Goal: Information Seeking & Learning: Check status

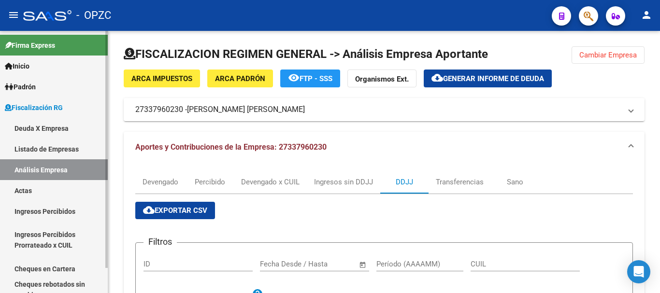
scroll to position [174, 0]
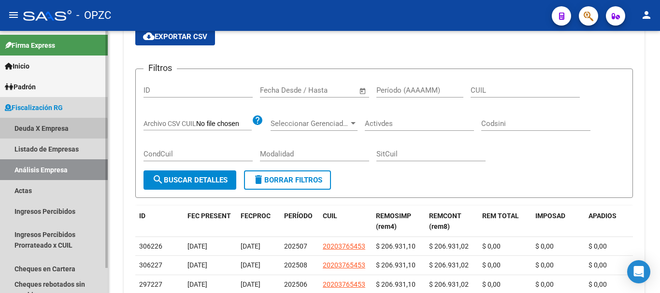
click at [28, 129] on link "Deuda X Empresa" at bounding box center [54, 128] width 108 height 21
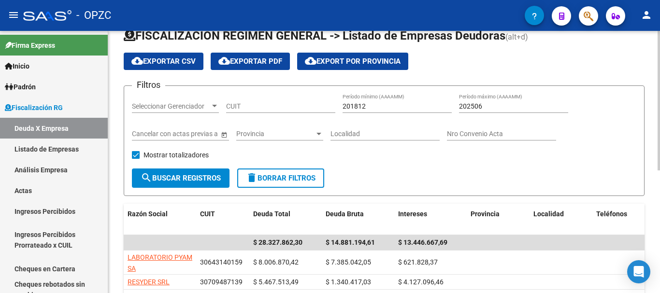
scroll to position [174, 0]
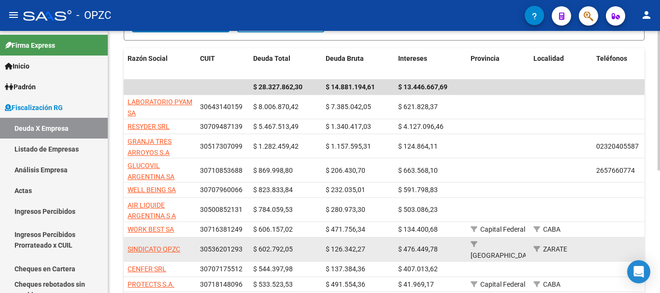
click at [254, 246] on span "$ 602.792,05" at bounding box center [273, 250] width 40 height 8
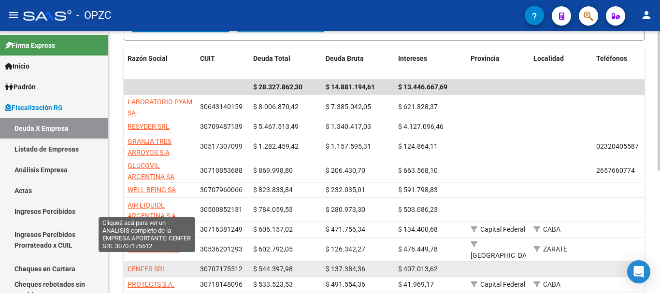
click at [148, 265] on span "CENFER SRL" at bounding box center [147, 269] width 39 height 8
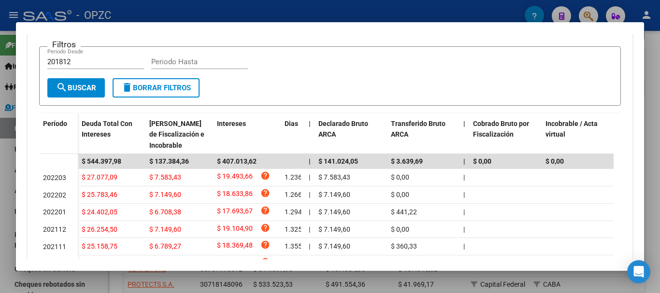
scroll to position [0, 0]
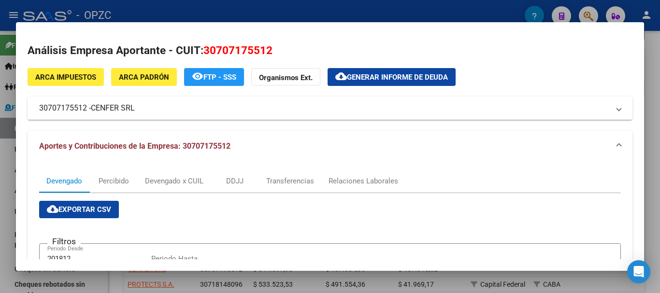
click at [435, 5] on div at bounding box center [330, 146] width 660 height 293
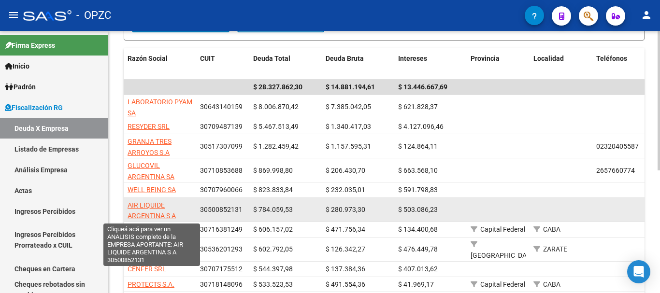
click at [156, 205] on span "AIR LIQUIDE ARGENTINA S A" at bounding box center [152, 211] width 48 height 19
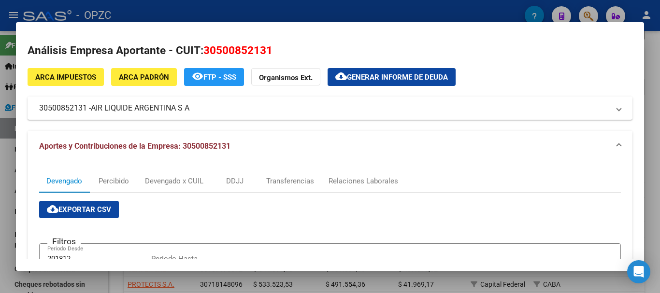
click at [285, 13] on div at bounding box center [330, 146] width 660 height 293
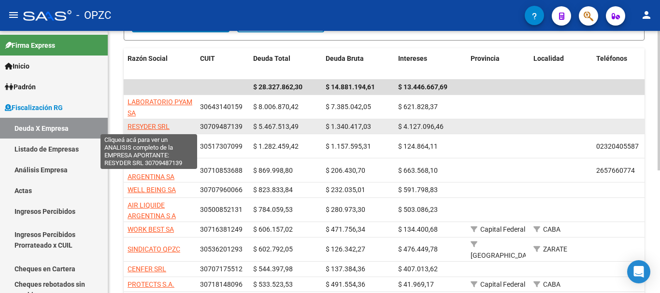
click at [157, 125] on span "RESYDER SRL" at bounding box center [149, 127] width 42 height 8
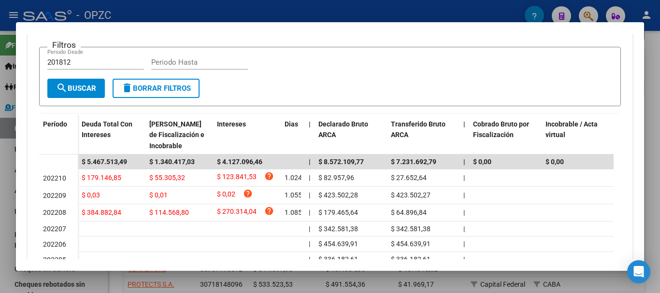
scroll to position [197, 0]
click at [341, 10] on div at bounding box center [330, 146] width 660 height 293
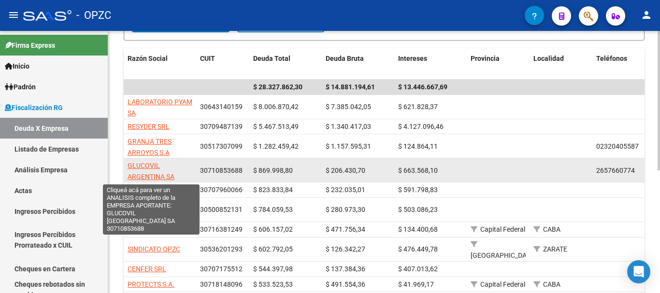
click at [135, 165] on span "GLUCOVIL ARGENTINA SA" at bounding box center [151, 171] width 47 height 19
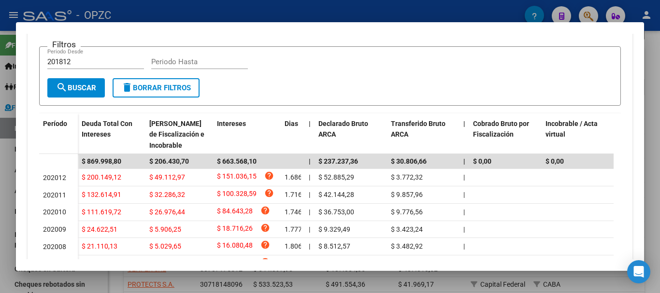
click at [500, 9] on div at bounding box center [330, 146] width 660 height 293
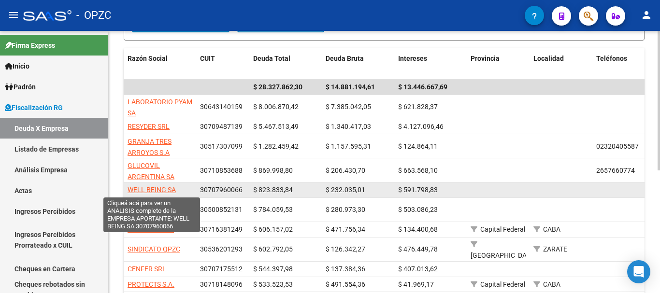
click at [154, 188] on span "WELL BEING SA" at bounding box center [152, 190] width 48 height 8
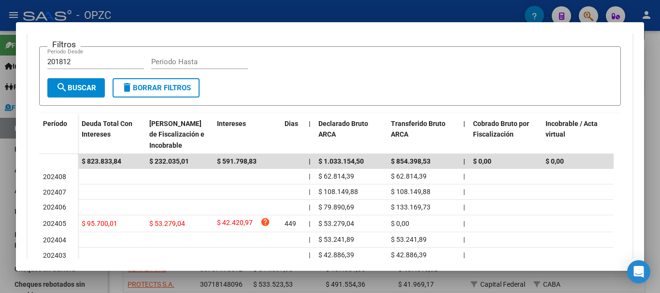
click at [414, 12] on div at bounding box center [330, 146] width 660 height 293
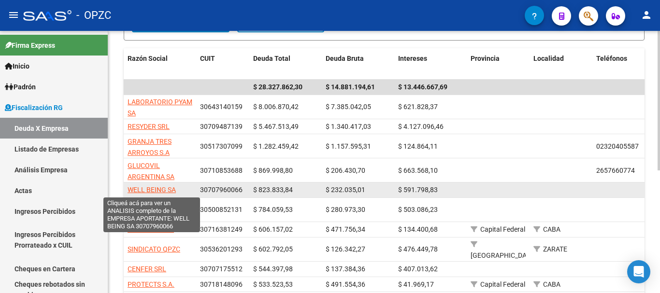
click at [169, 191] on span "WELL BEING SA" at bounding box center [152, 190] width 48 height 8
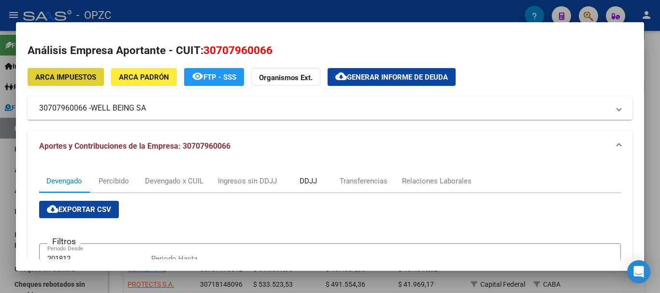
click at [314, 180] on div "DDJJ" at bounding box center [308, 181] width 17 height 11
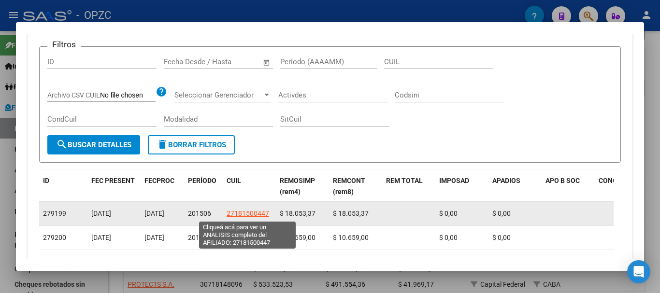
click at [250, 212] on span "27181500447" at bounding box center [248, 214] width 43 height 8
type textarea "27181500447"
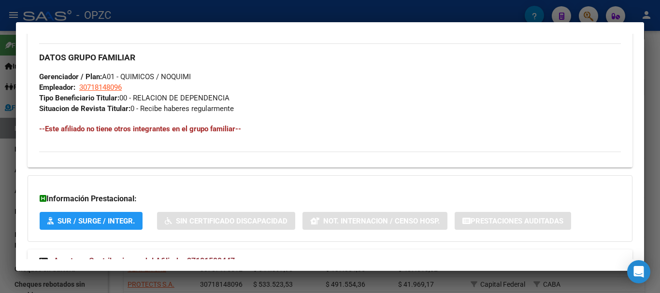
scroll to position [509, 0]
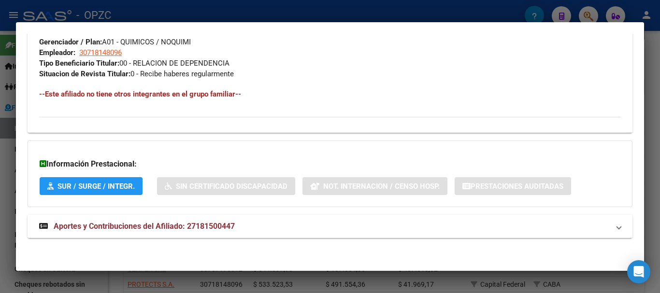
click at [195, 222] on span "Aportes y Contribuciones del Afiliado: 27181500447" at bounding box center [144, 226] width 181 height 9
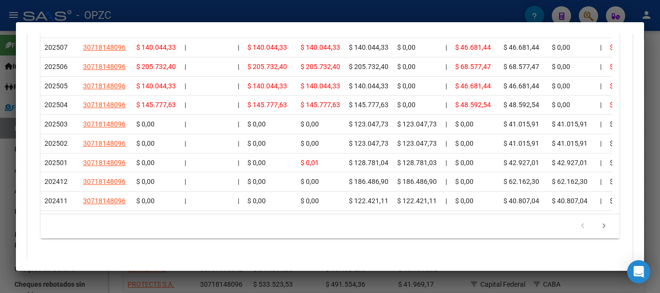
scroll to position [987, 0]
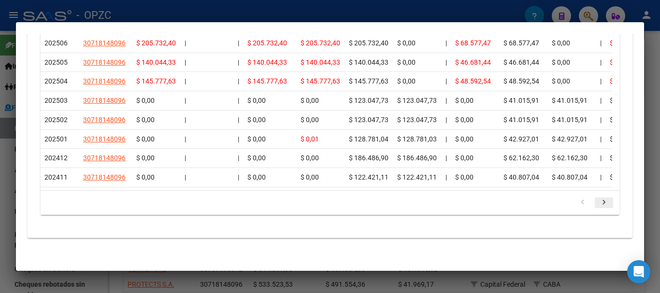
click at [599, 201] on icon "go to next page" at bounding box center [604, 204] width 13 height 12
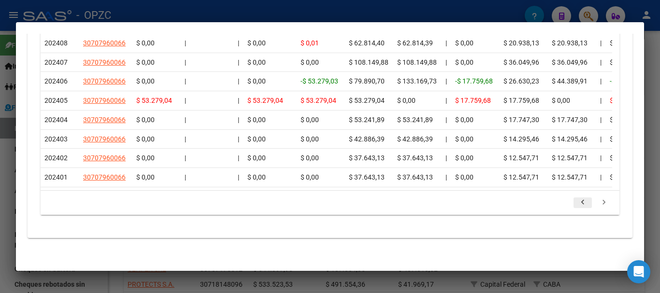
click at [578, 204] on icon "go to previous page" at bounding box center [583, 204] width 13 height 12
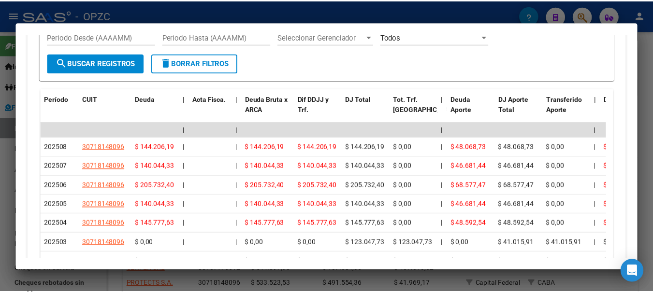
scroll to position [835, 0]
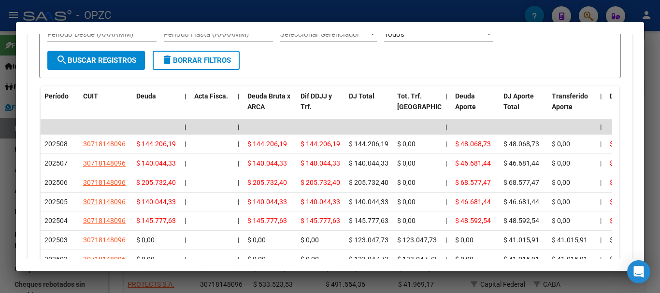
click at [336, 11] on div at bounding box center [330, 146] width 660 height 293
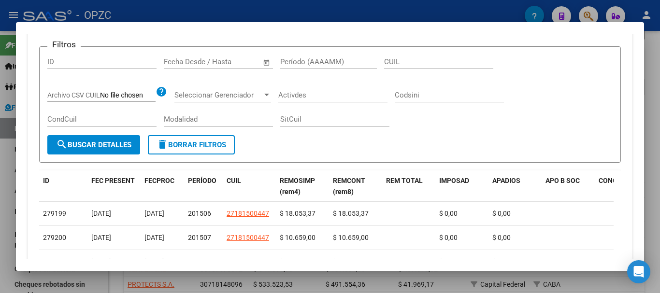
click at [469, 8] on div at bounding box center [330, 146] width 660 height 293
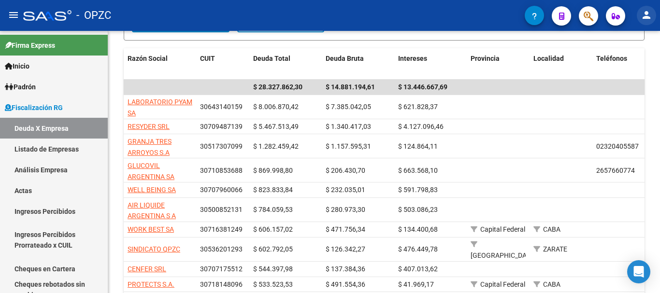
click at [645, 15] on mat-icon "person" at bounding box center [647, 15] width 12 height 12
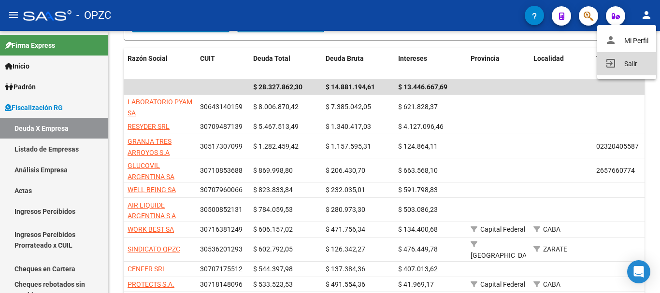
click at [634, 63] on button "exit_to_app Salir" at bounding box center [627, 63] width 59 height 23
